Goal: Navigation & Orientation: Find specific page/section

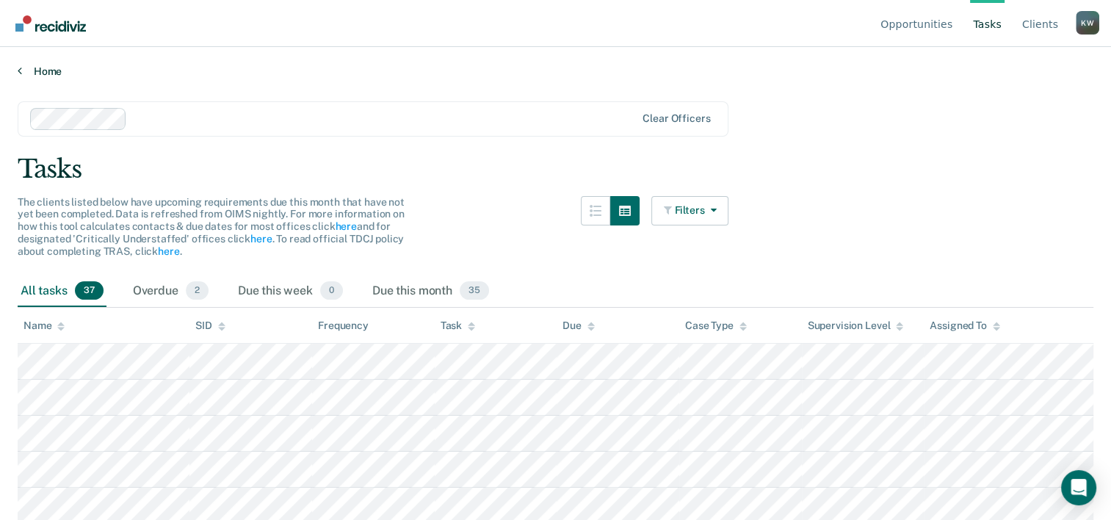
click at [21, 70] on link "Home" at bounding box center [556, 71] width 1076 height 13
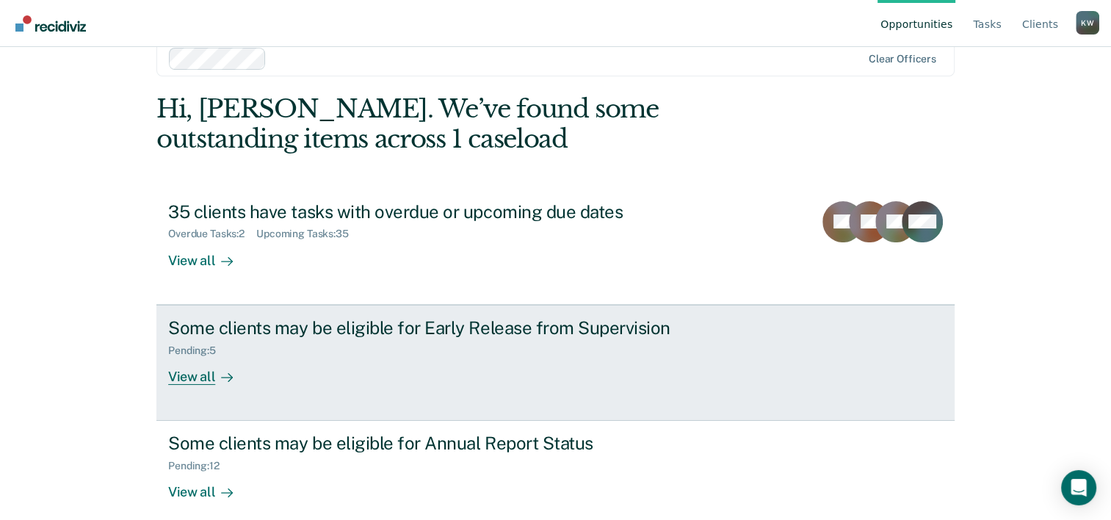
scroll to position [45, 0]
